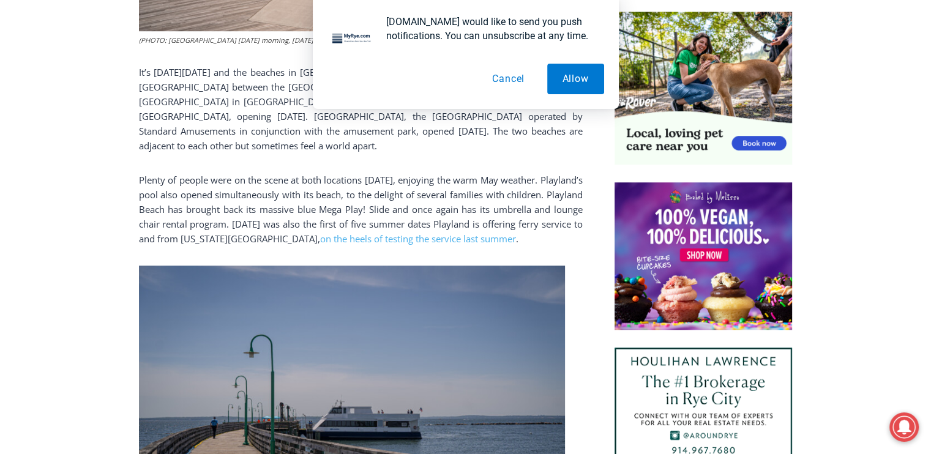
scroll to position [798, 0]
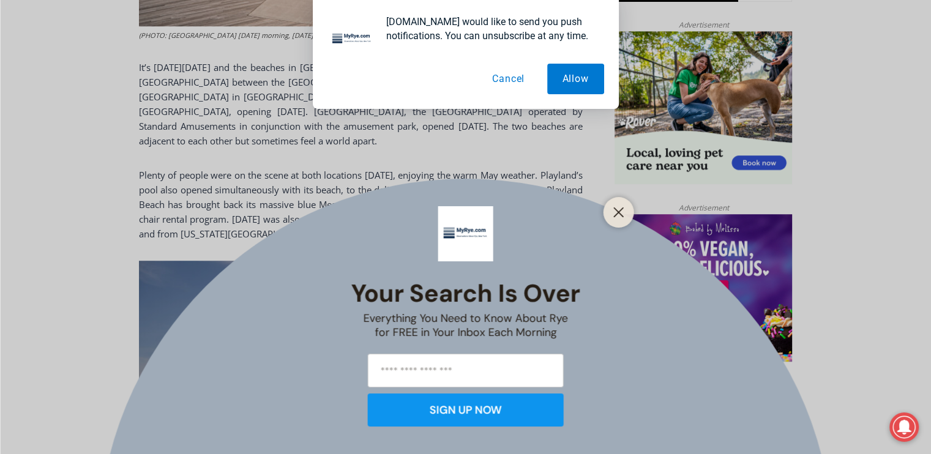
click at [496, 78] on button "Cancel" at bounding box center [508, 79] width 63 height 31
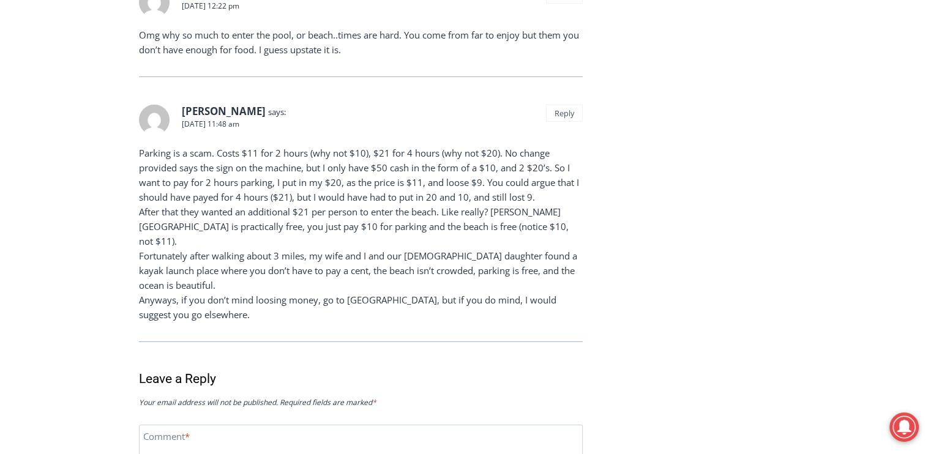
scroll to position [3714, 0]
click at [395, 239] on p "Parking is a scam. Costs $11 for 2 hours (why not $10), $21 for 4 hours (why no…" at bounding box center [361, 233] width 444 height 176
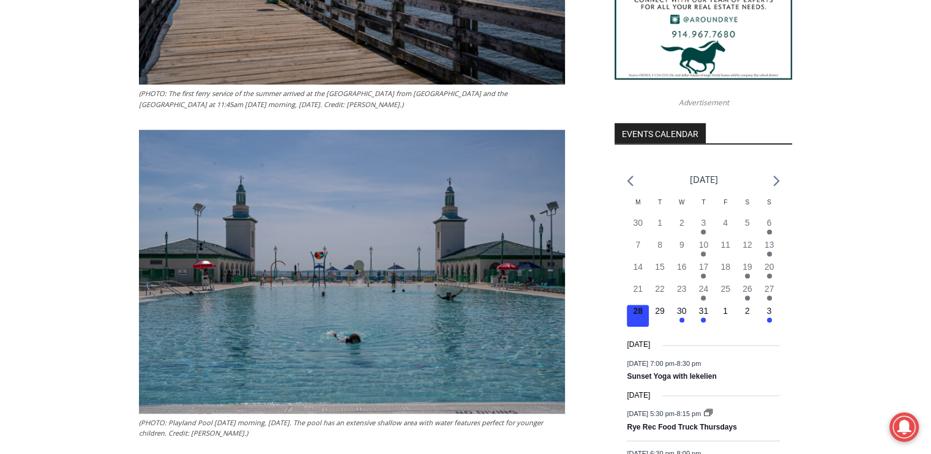
scroll to position [1258, 0]
